Goal: Task Accomplishment & Management: Manage account settings

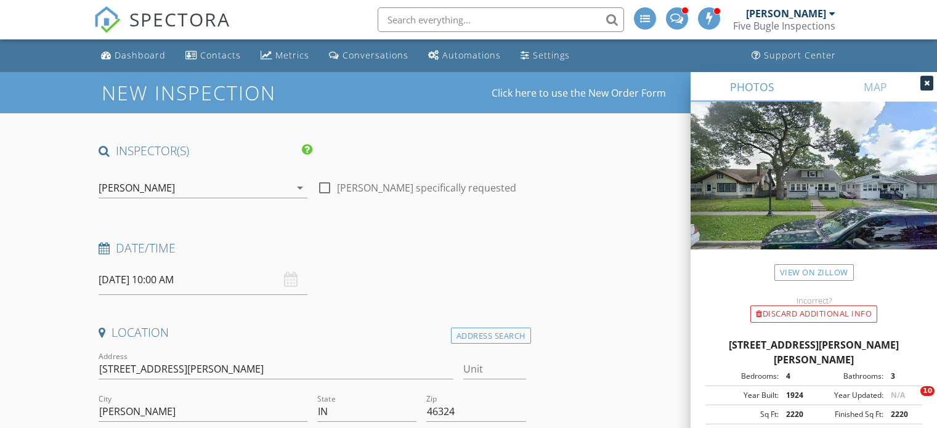
select select "8"
click at [115, 280] on input "09/30/2025 10:00 AM" at bounding box center [203, 280] width 209 height 30
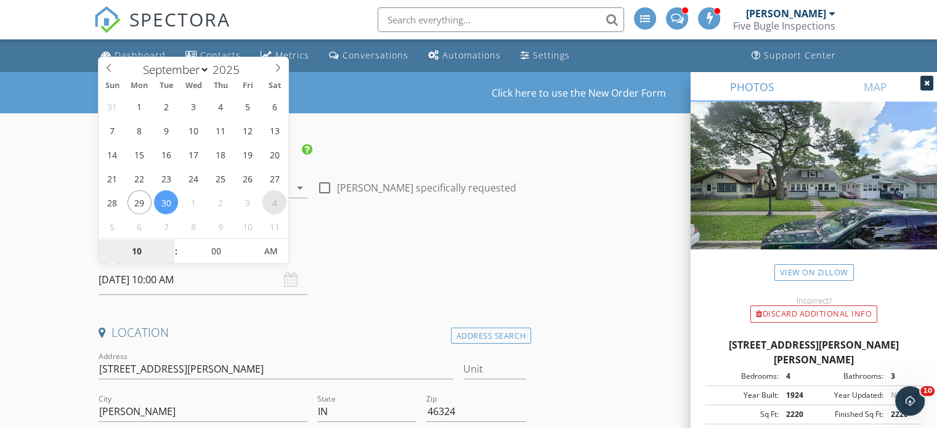
type input "10/04/2025 10:00 AM"
select select "9"
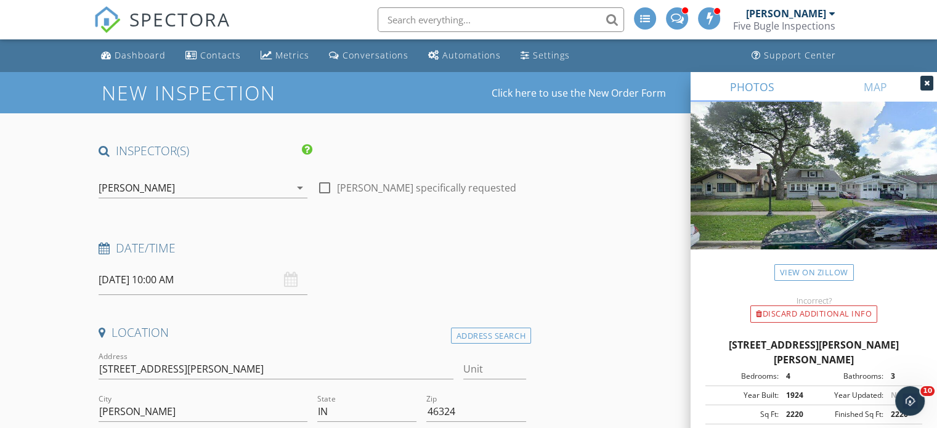
click at [175, 276] on input "10/04/2025 10:00 AM" at bounding box center [203, 280] width 209 height 30
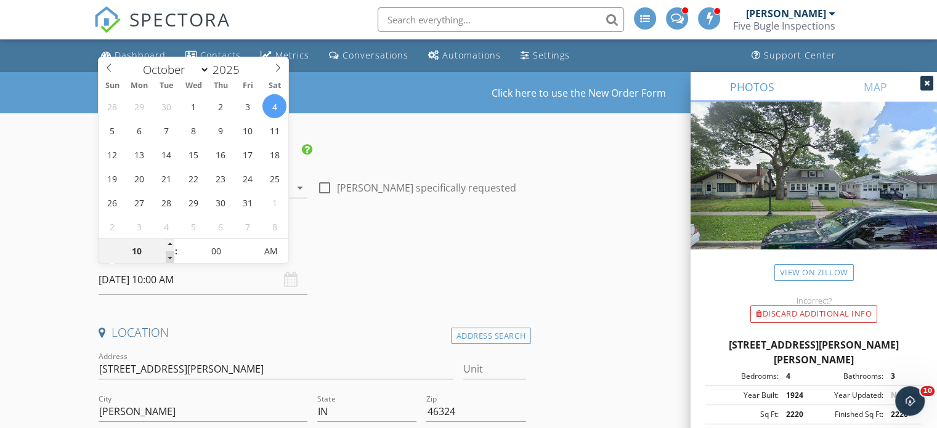
type input "10/04/2025 9:00 AM"
type input "09"
click at [169, 257] on span at bounding box center [170, 257] width 9 height 12
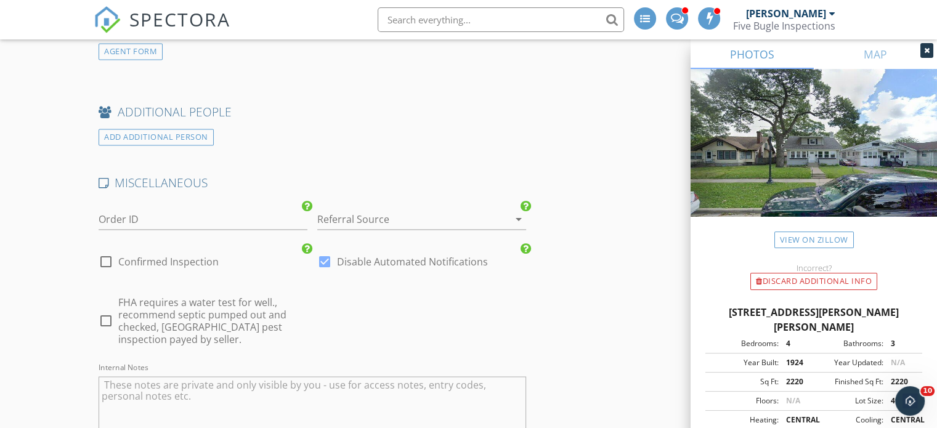
scroll to position [1910, 0]
click at [381, 211] on div at bounding box center [404, 218] width 174 height 20
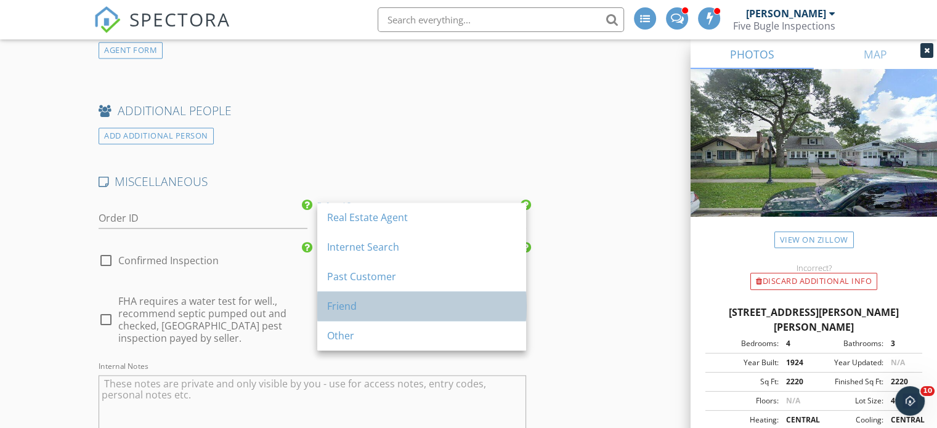
click at [353, 304] on div "Friend" at bounding box center [421, 306] width 189 height 15
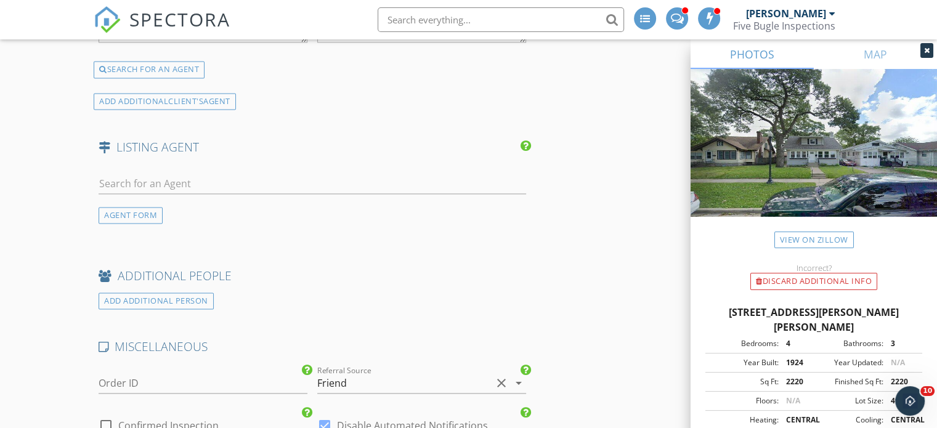
scroll to position [1663, 0]
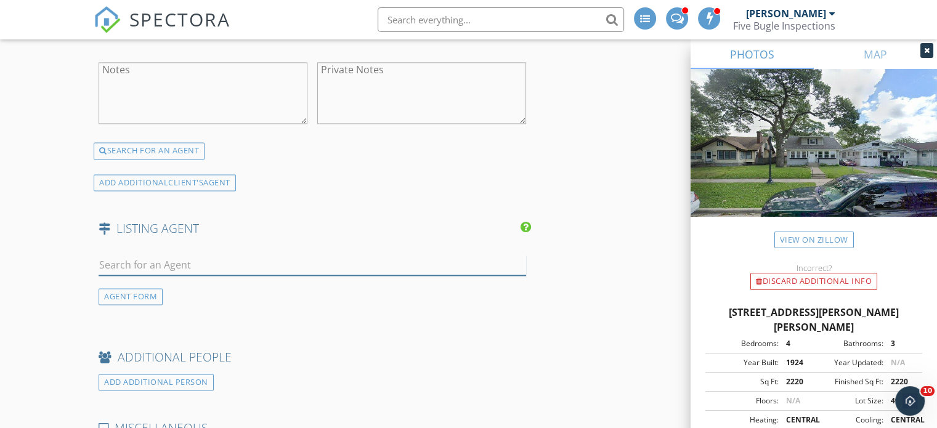
click at [133, 257] on input "text" at bounding box center [313, 265] width 428 height 20
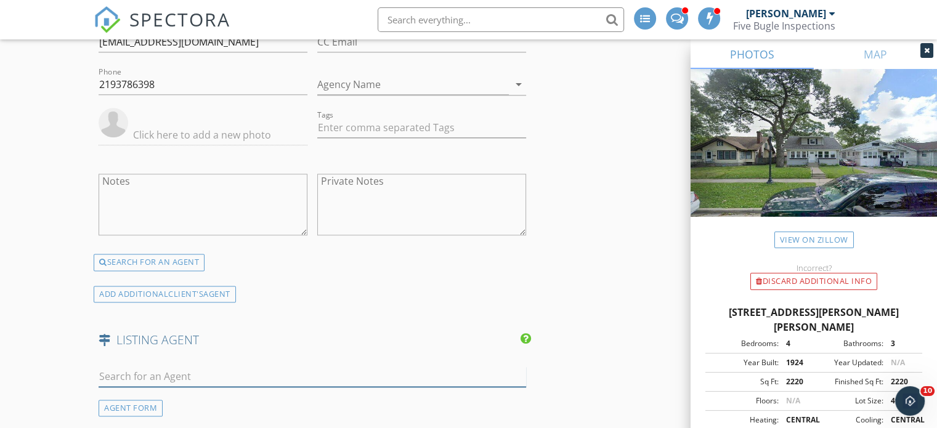
scroll to position [1602, 0]
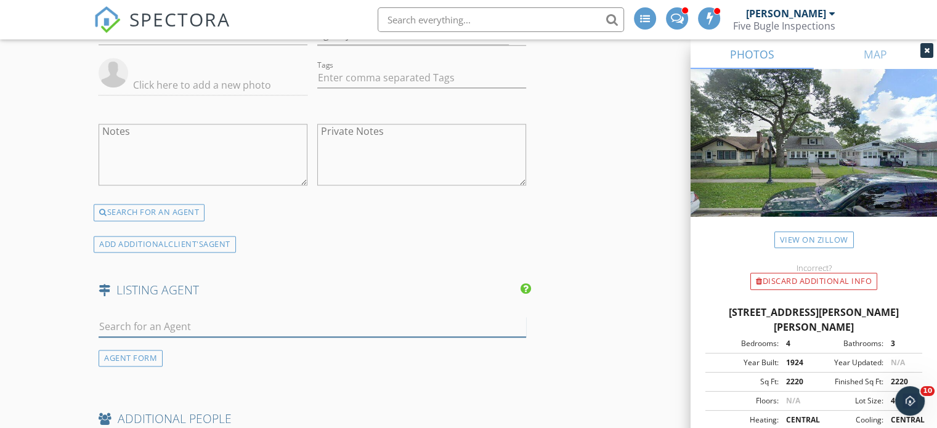
click at [142, 321] on input "text" at bounding box center [313, 327] width 428 height 20
type input "adam"
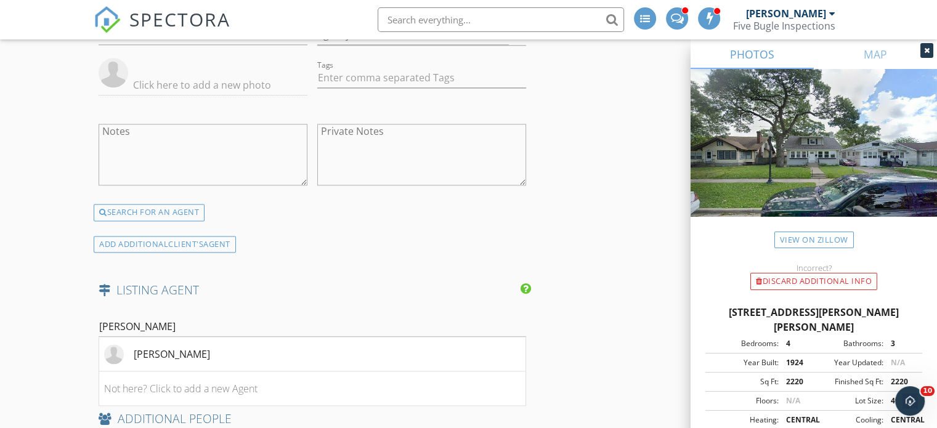
click at [182, 353] on div "Adam Martinez" at bounding box center [172, 354] width 76 height 15
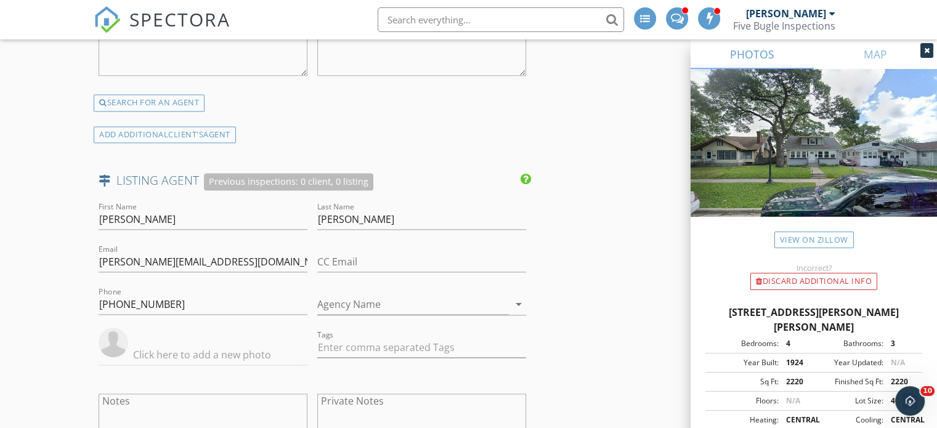
scroll to position [1725, 0]
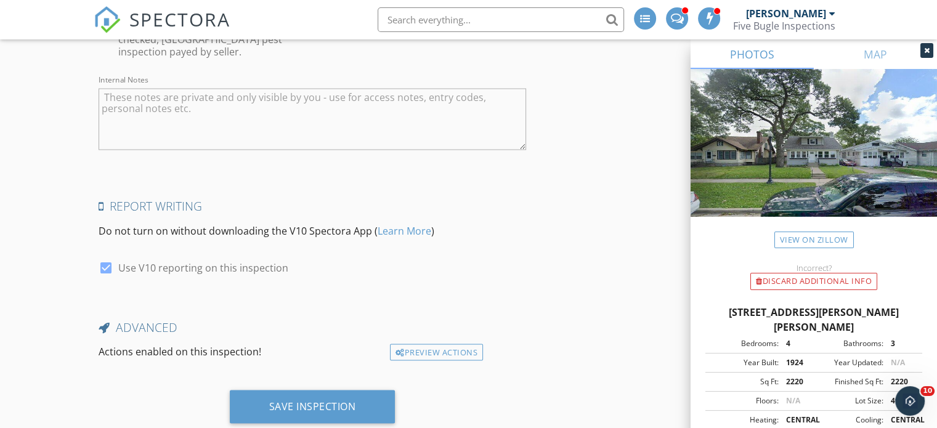
scroll to position [2474, 0]
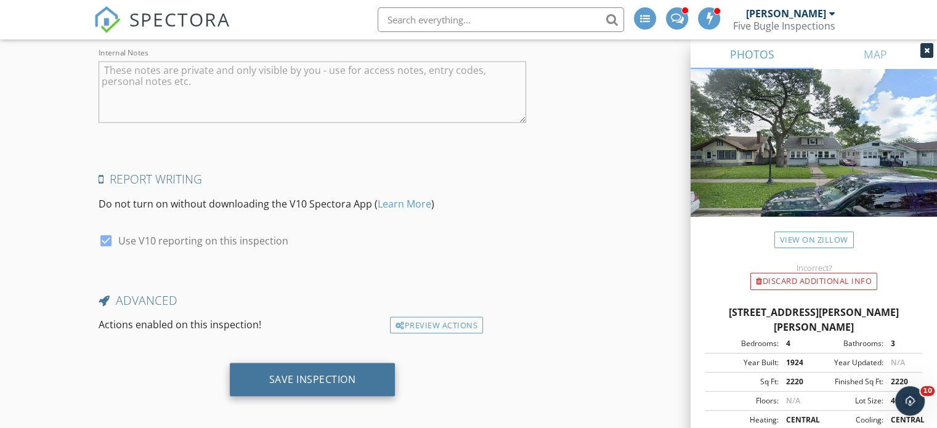
click at [254, 378] on div "Save Inspection" at bounding box center [313, 379] width 166 height 33
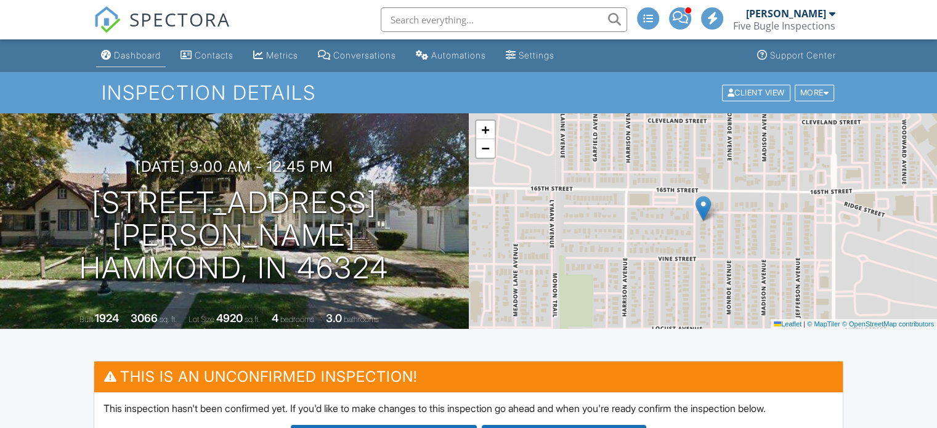
click at [134, 54] on div "Dashboard" at bounding box center [137, 55] width 47 height 10
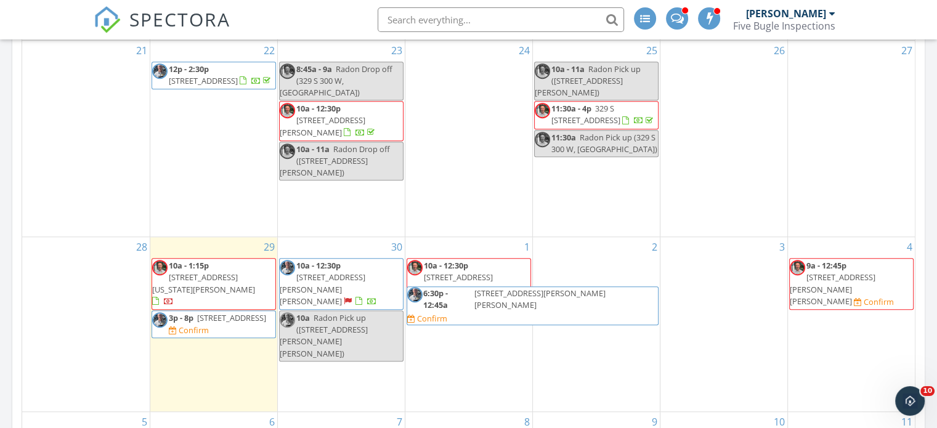
scroll to position [801, 0]
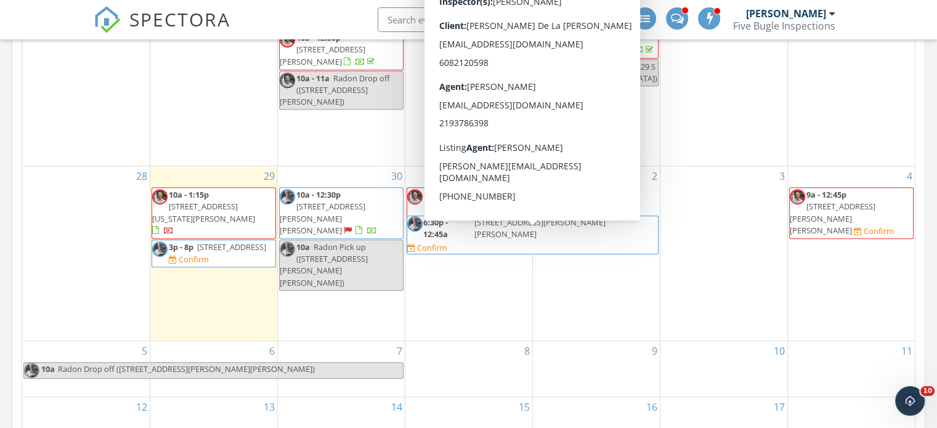
click at [479, 241] on span "6523 Jackson ave, Hammond 46324" at bounding box center [566, 228] width 184 height 25
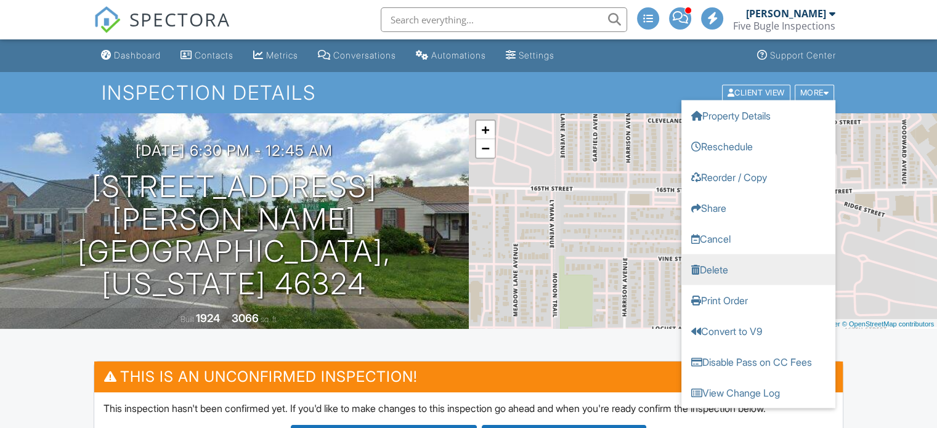
click at [720, 266] on link "Delete" at bounding box center [758, 269] width 154 height 31
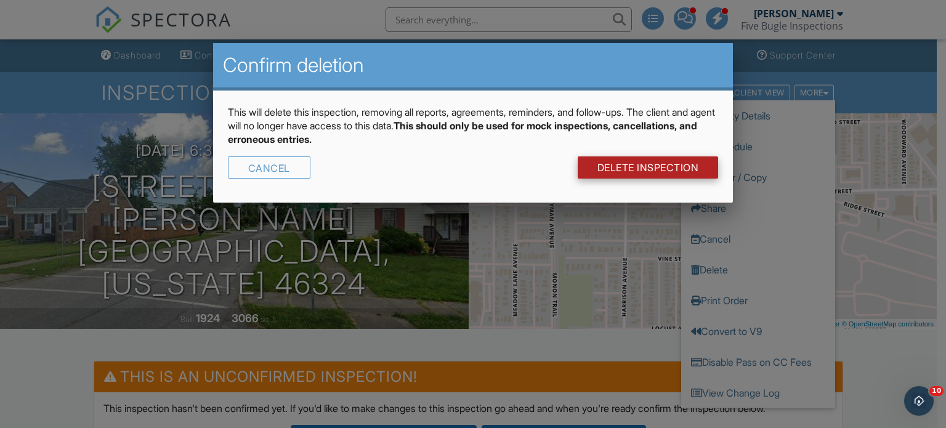
click at [625, 166] on link "DELETE Inspection" at bounding box center [648, 167] width 141 height 22
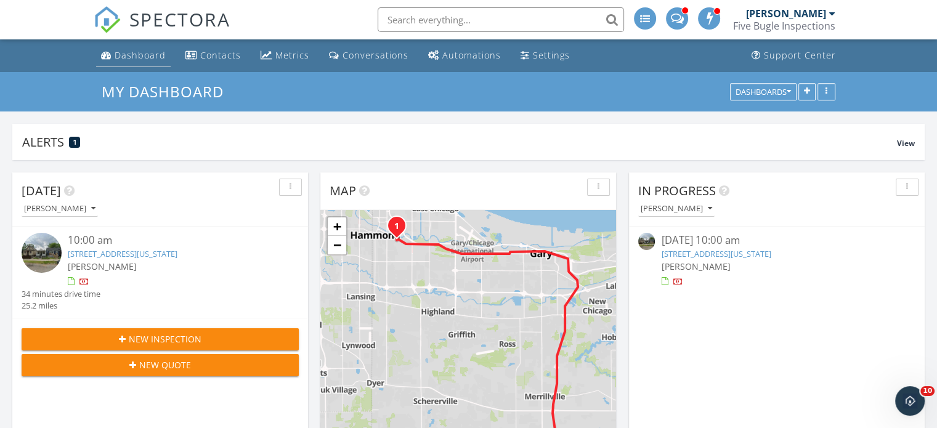
click at [134, 57] on div "Dashboard" at bounding box center [140, 55] width 51 height 12
click at [121, 56] on div "Dashboard" at bounding box center [140, 55] width 51 height 12
click at [902, 139] on span "View" at bounding box center [906, 143] width 18 height 10
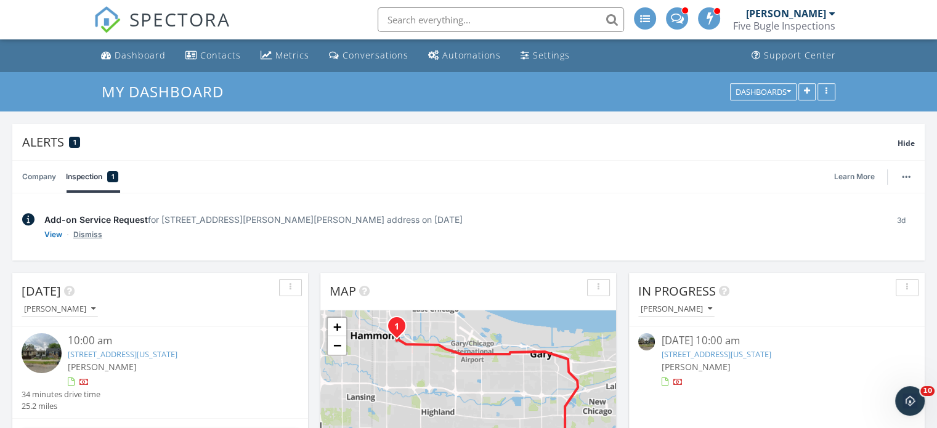
click at [90, 235] on link "Dismiss" at bounding box center [87, 235] width 29 height 12
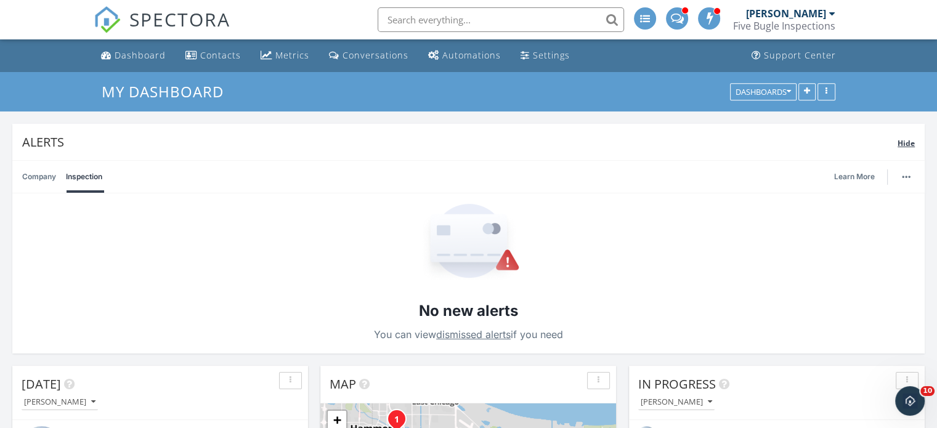
click at [911, 140] on span "Hide" at bounding box center [906, 143] width 17 height 10
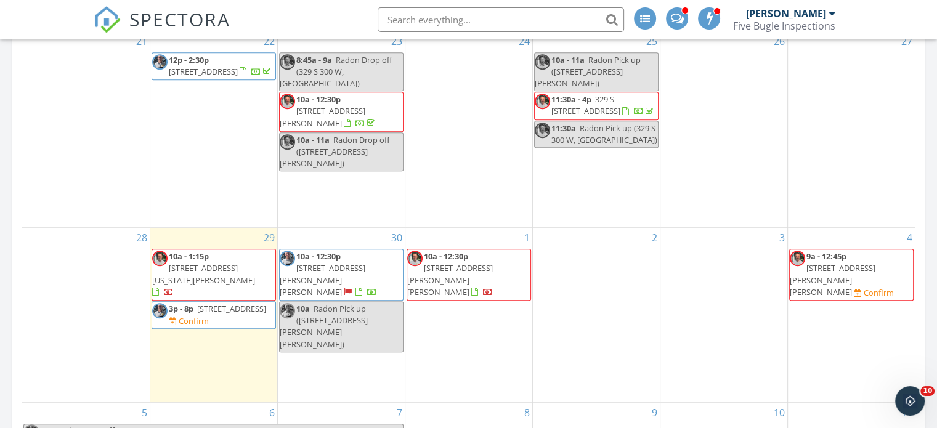
scroll to position [554, 0]
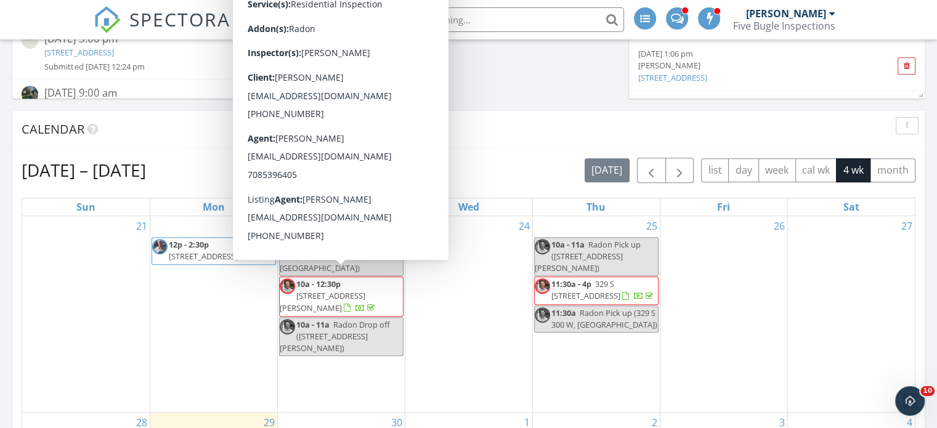
click at [365, 290] on span "[STREET_ADDRESS][PERSON_NAME]" at bounding box center [323, 301] width 86 height 23
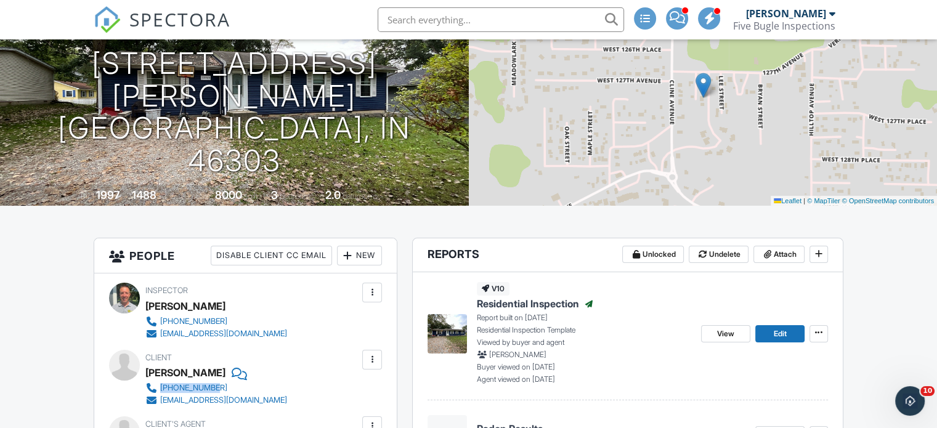
drag, startPoint x: 291, startPoint y: 384, endPoint x: 162, endPoint y: 389, distance: 128.9
click at [162, 389] on div "Client Jacob Winters 219-713-1677 jacobwinters06@gmail.com" at bounding box center [245, 378] width 201 height 57
copy div "219-713-1677"
drag, startPoint x: 293, startPoint y: 399, endPoint x: 160, endPoint y: 406, distance: 133.8
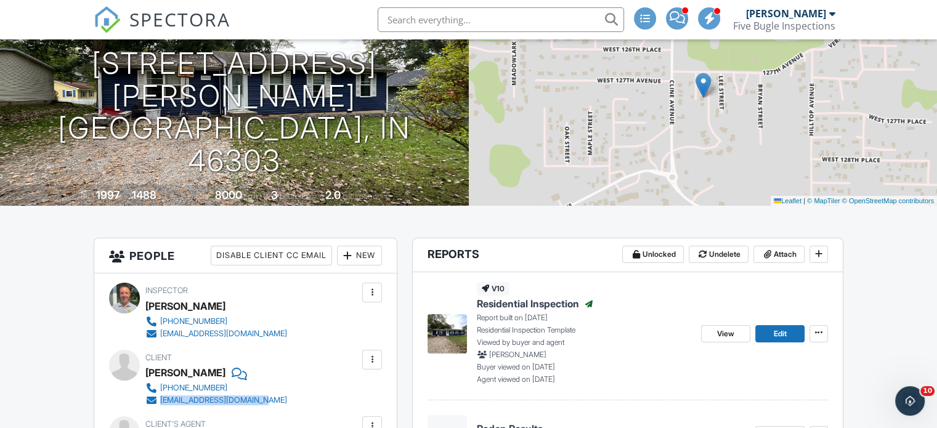
copy div "jacobwinters06@gmail.com"
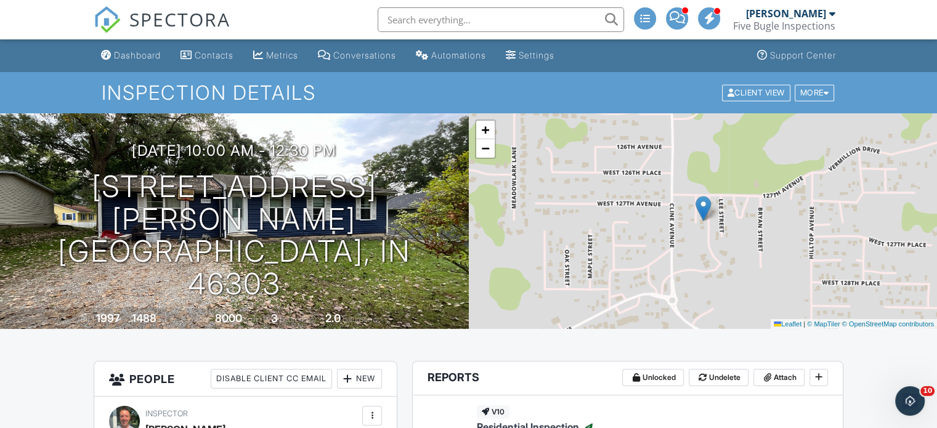
click at [129, 52] on div "Dashboard" at bounding box center [137, 55] width 47 height 10
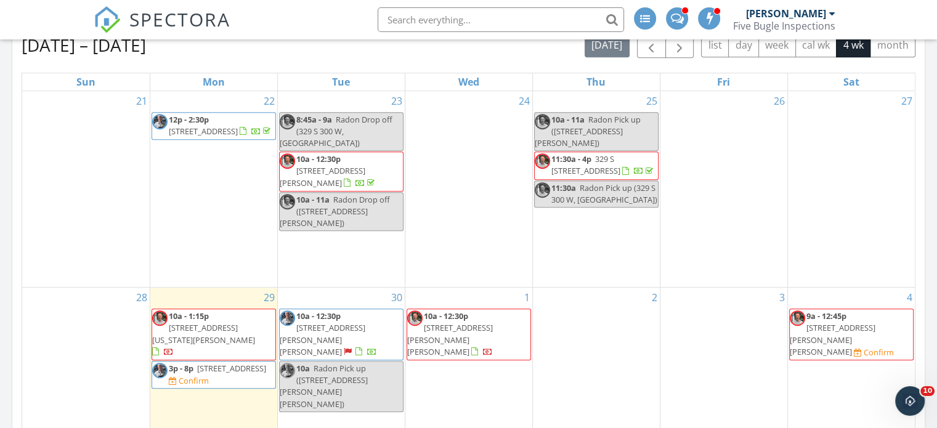
scroll to position [678, 0]
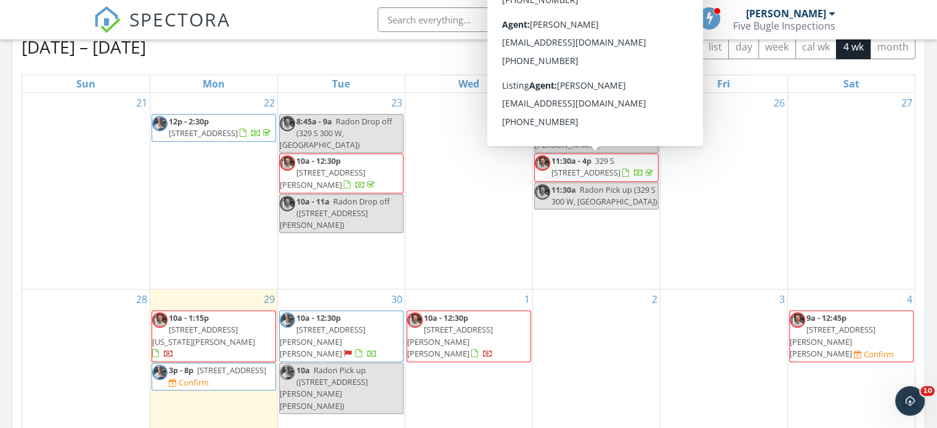
click at [601, 160] on span "329 S 300 W, Valparaiso 46385" at bounding box center [585, 166] width 69 height 23
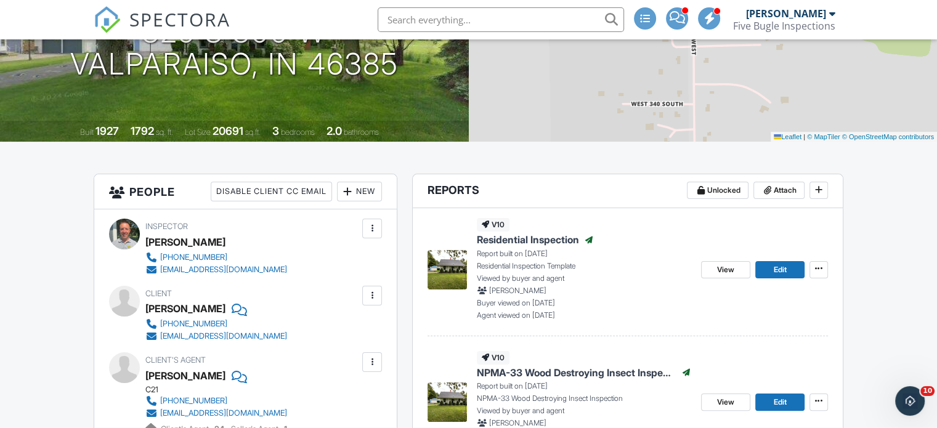
scroll to position [185, 0]
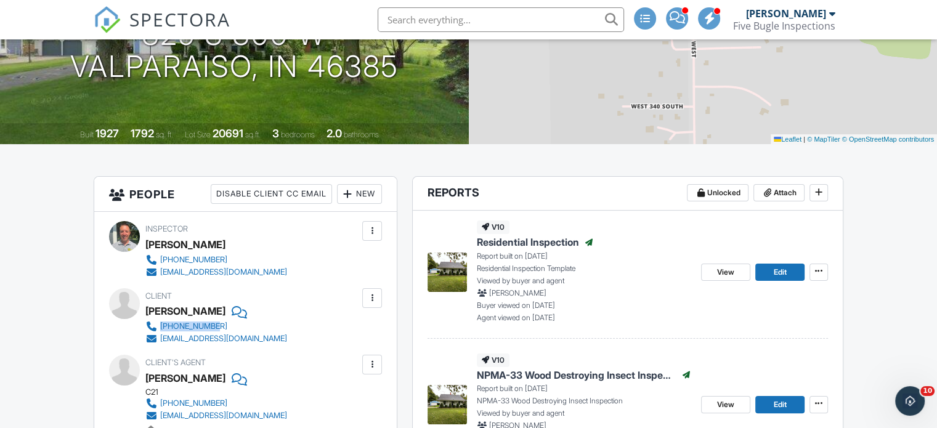
drag, startPoint x: 256, startPoint y: 322, endPoint x: 162, endPoint y: 325, distance: 94.3
click at [162, 325] on div "Client Fritz Dorge 219-308-5914 fdorge69@gmail.com" at bounding box center [245, 316] width 201 height 57
copy div "219-308-5914"
drag, startPoint x: 261, startPoint y: 339, endPoint x: 158, endPoint y: 341, distance: 102.9
click at [158, 341] on div "Client Fritz Dorge 219-308-5914 fdorge69@gmail.com" at bounding box center [245, 316] width 201 height 57
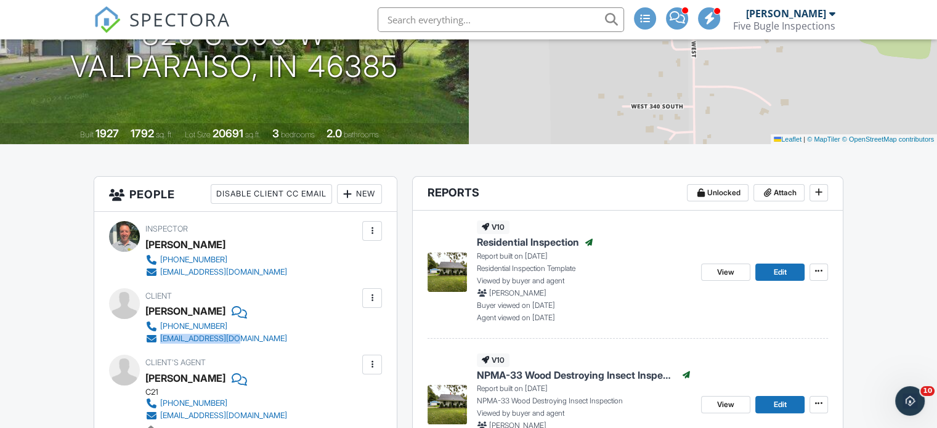
copy link "fdorge69@gmail.com"
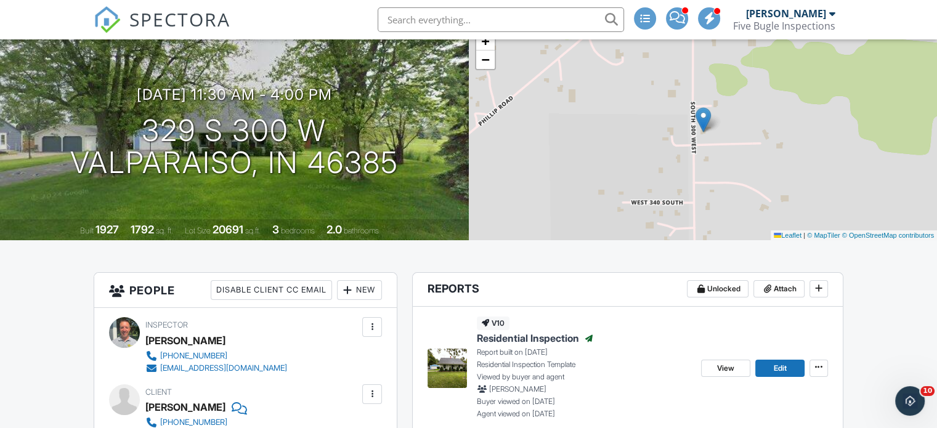
scroll to position [0, 0]
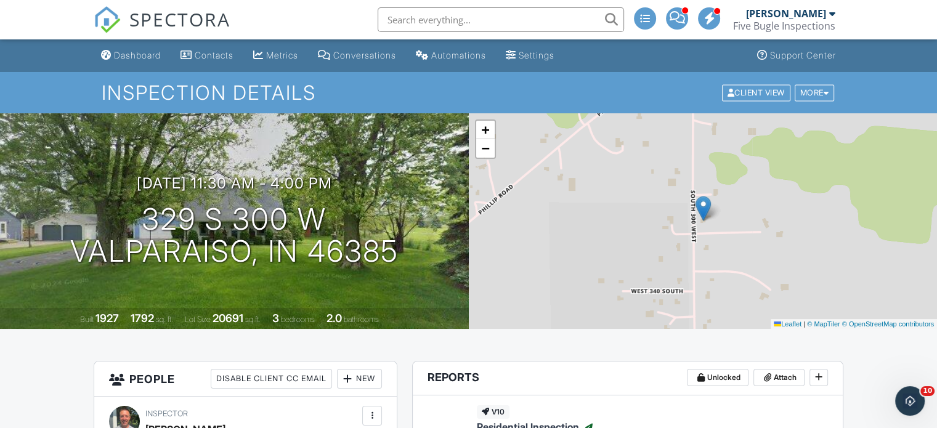
click at [151, 49] on link "Dashboard" at bounding box center [131, 55] width 70 height 23
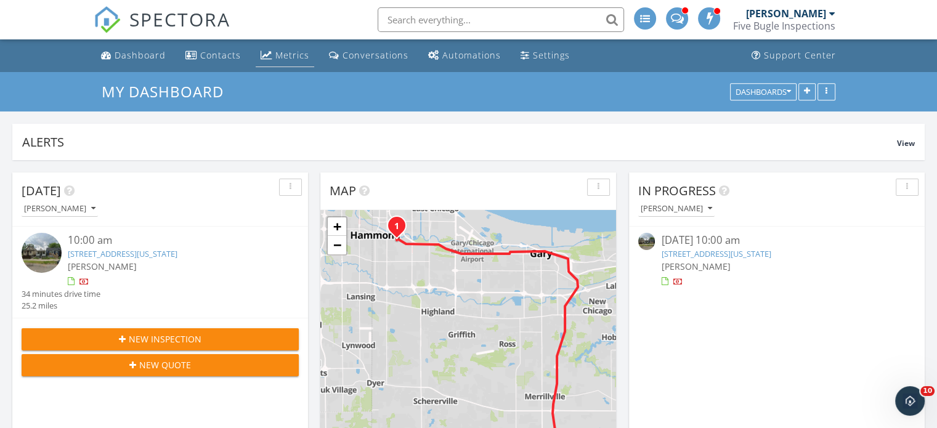
click at [294, 54] on div "Metrics" at bounding box center [292, 55] width 34 height 12
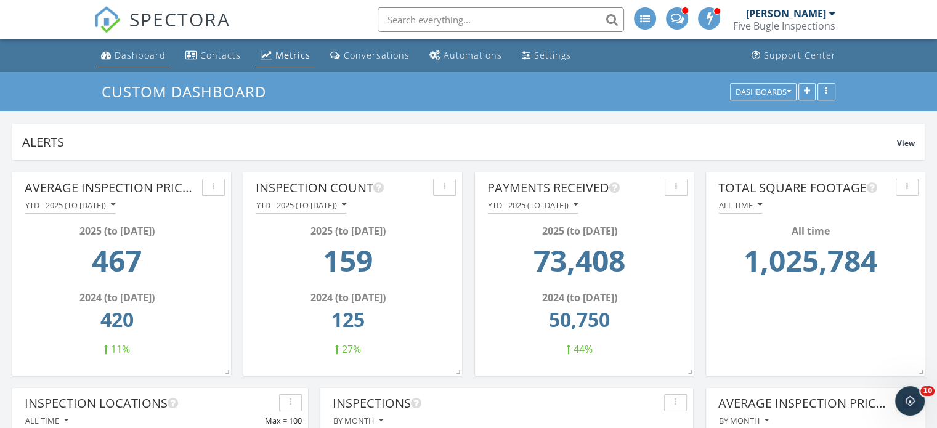
click at [143, 51] on div "Dashboard" at bounding box center [140, 55] width 51 height 12
